Goal: Book appointment/travel/reservation

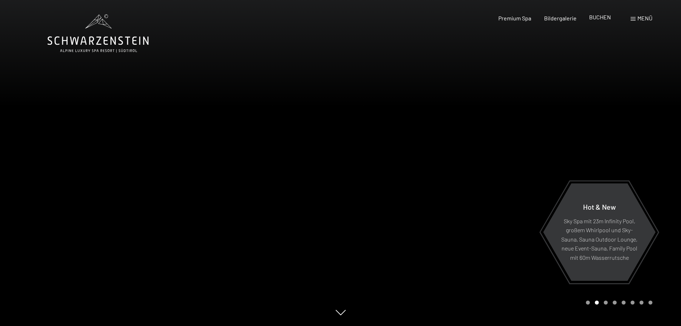
click at [599, 18] on span "BUCHEN" at bounding box center [600, 17] width 22 height 7
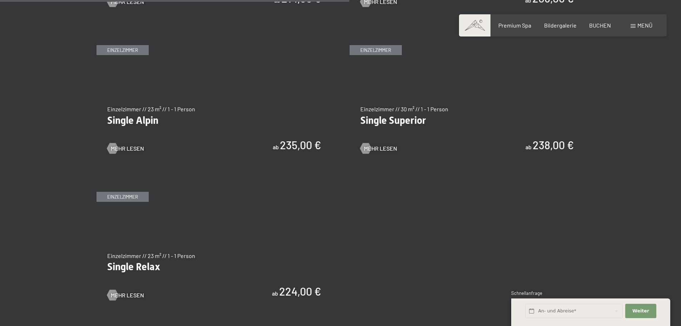
scroll to position [1180, 0]
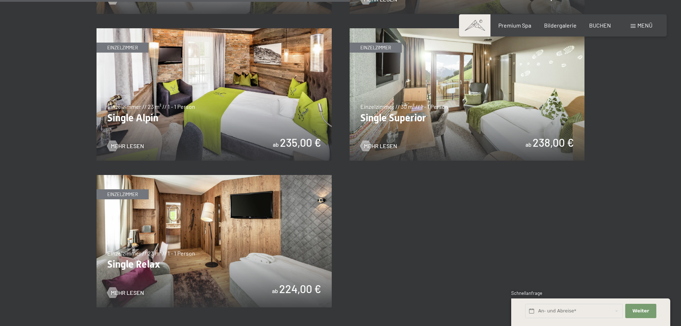
click at [131, 261] on img at bounding box center [214, 241] width 235 height 132
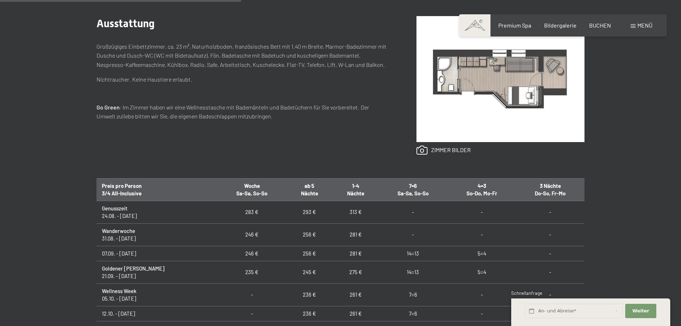
click at [132, 259] on td "07.09. - 21.09.25" at bounding box center [157, 253] width 121 height 15
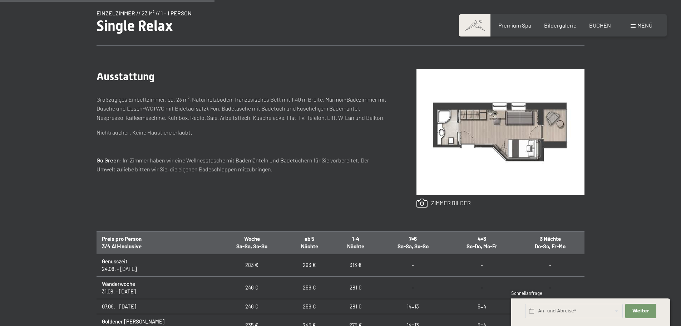
scroll to position [250, 0]
